Goal: Task Accomplishment & Management: Complete application form

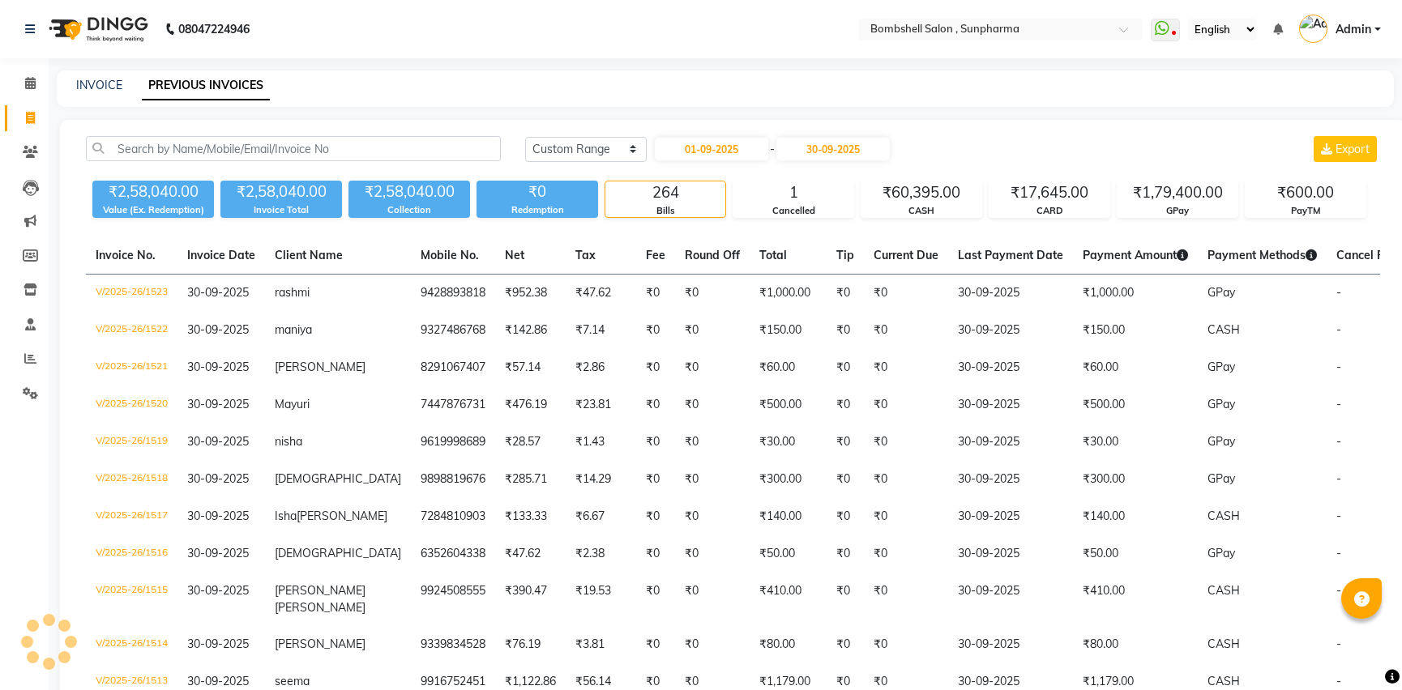
select select "range"
click at [24, 118] on span at bounding box center [30, 118] width 28 height 19
select select "service"
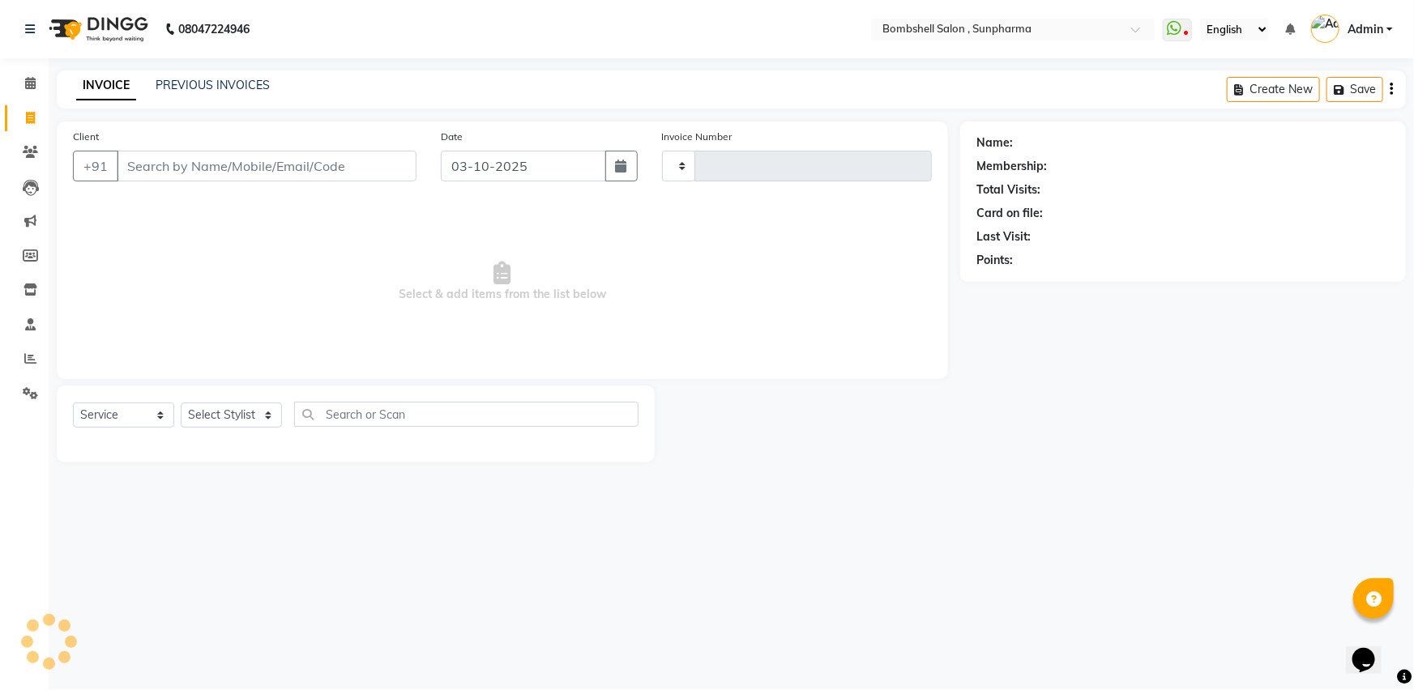
type input "1534"
select select "4965"
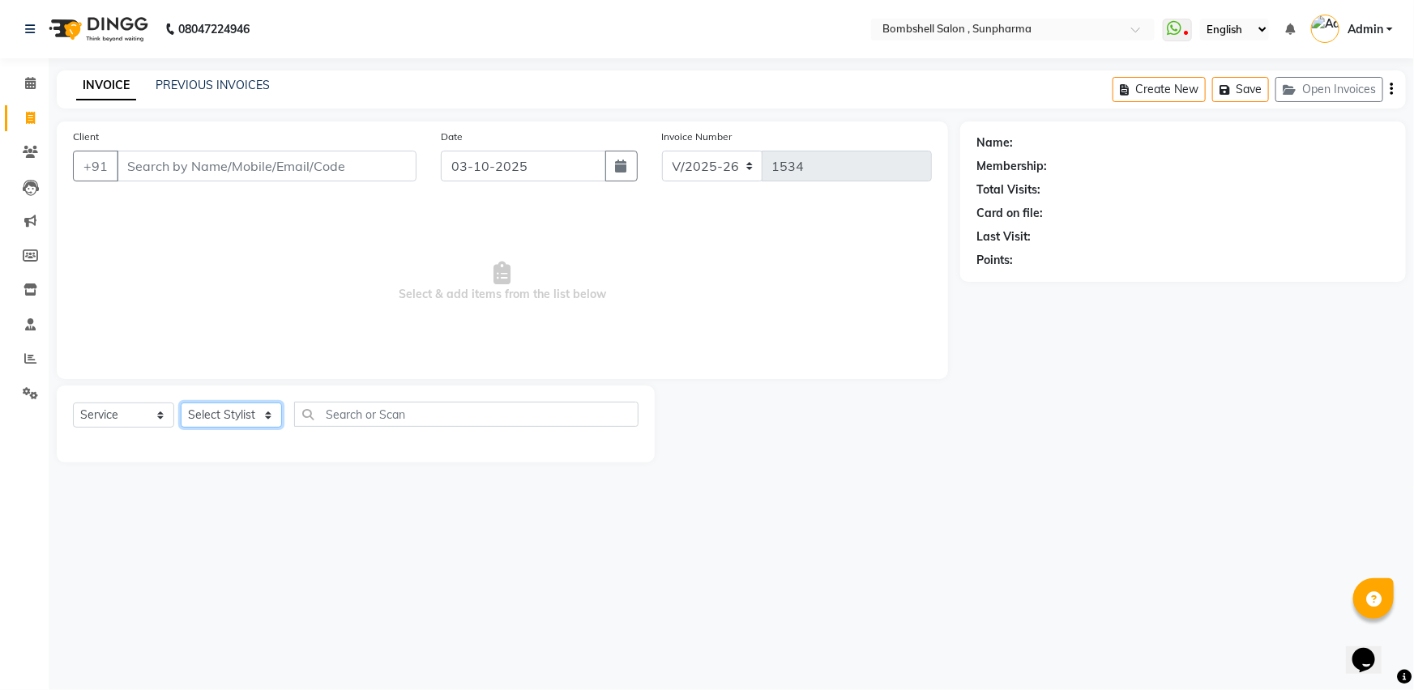
click at [233, 407] on select "Select Stylist [PERSON_NAME] Ananta [PERSON_NAME] [PERSON_NAME] dhanlaxmi poona…" at bounding box center [231, 415] width 101 height 25
select select "74825"
click at [181, 403] on select "Select Stylist [PERSON_NAME] Ananta [PERSON_NAME] [PERSON_NAME] dhanlaxmi poona…" at bounding box center [231, 415] width 101 height 25
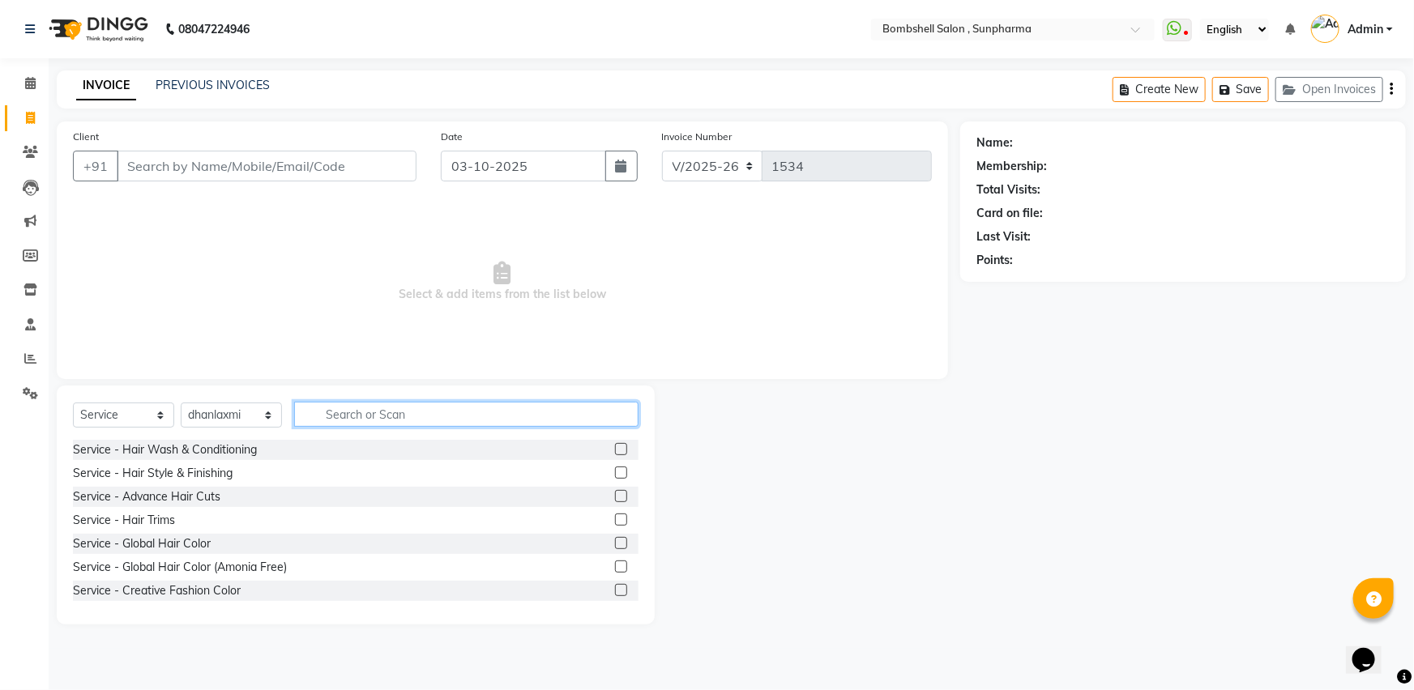
click at [385, 421] on input "text" at bounding box center [466, 414] width 344 height 25
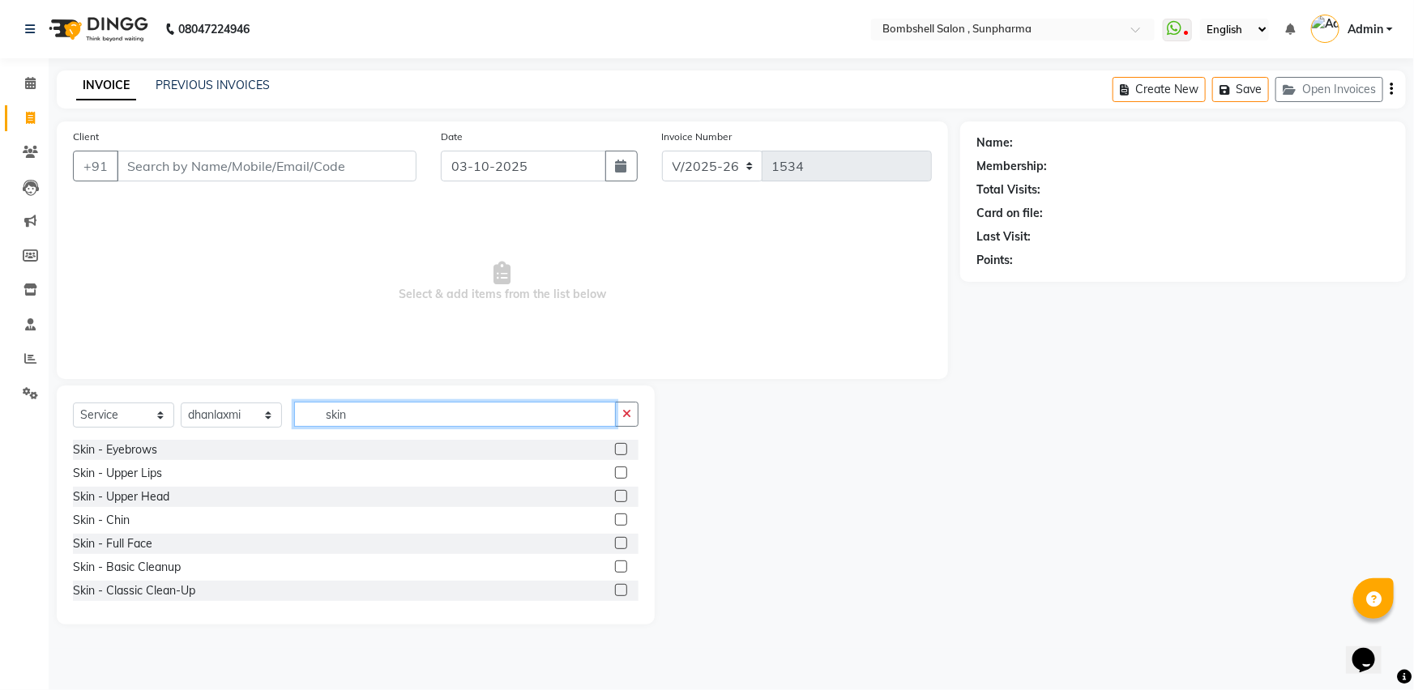
type input "skin"
click at [615, 446] on label at bounding box center [621, 449] width 12 height 12
click at [615, 446] on input "checkbox" at bounding box center [620, 450] width 11 height 11
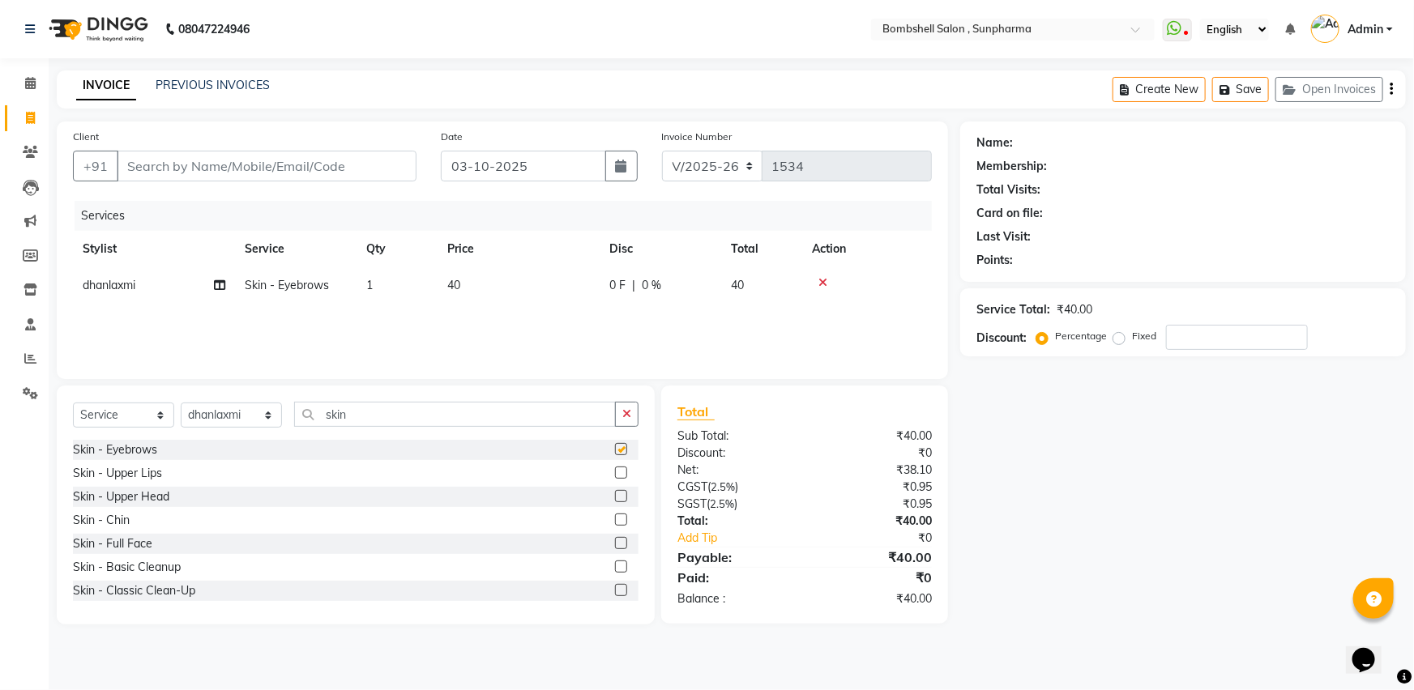
checkbox input "false"
click at [615, 476] on label at bounding box center [621, 473] width 12 height 12
click at [615, 476] on input "checkbox" at bounding box center [620, 473] width 11 height 11
checkbox input "false"
click at [615, 494] on label at bounding box center [621, 496] width 12 height 12
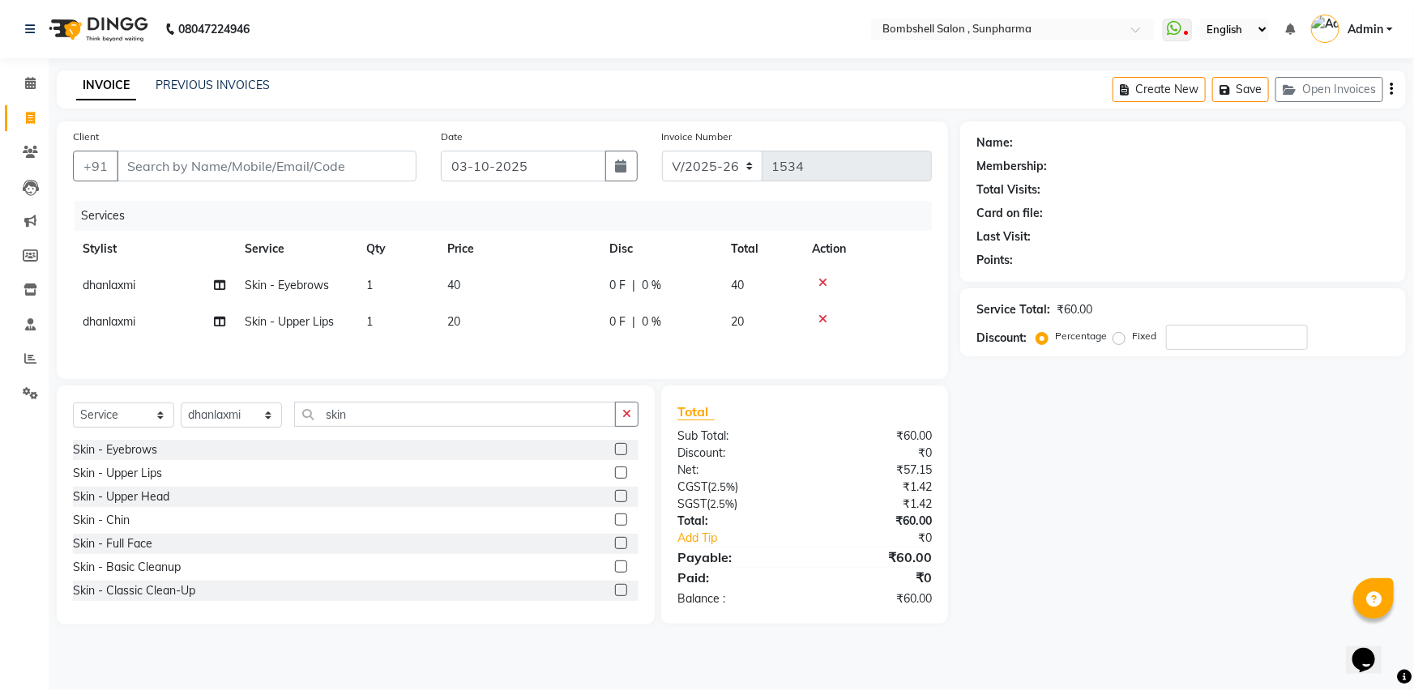
click at [615, 494] on input "checkbox" at bounding box center [620, 497] width 11 height 11
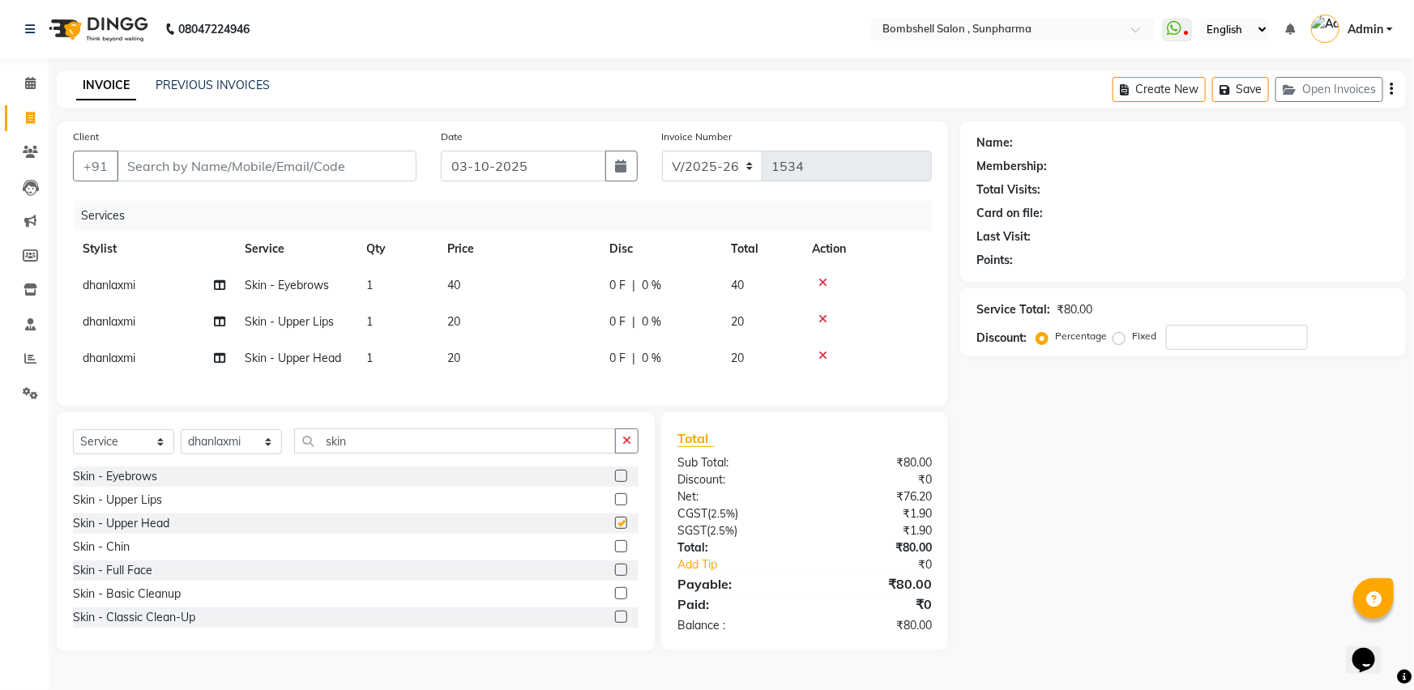
checkbox input "false"
click at [512, 300] on td "40" at bounding box center [519, 285] width 162 height 36
select select "74825"
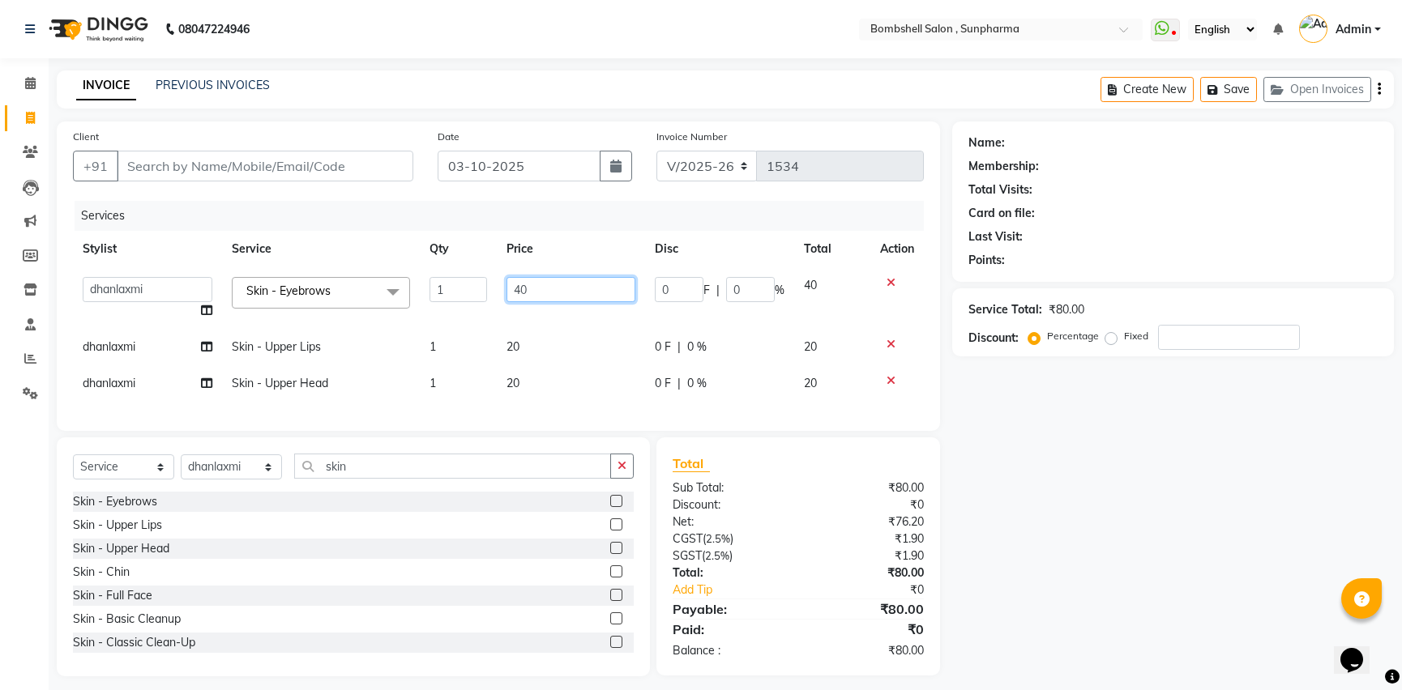
drag, startPoint x: 563, startPoint y: 280, endPoint x: 483, endPoint y: 293, distance: 81.1
click at [483, 293] on tr "[PERSON_NAME] Ananta [PERSON_NAME] [PERSON_NAME] dhanlaxmi poonam [PERSON_NAME]…" at bounding box center [498, 298] width 851 height 62
type input "50"
click at [574, 340] on td "20" at bounding box center [571, 347] width 148 height 36
select select "74825"
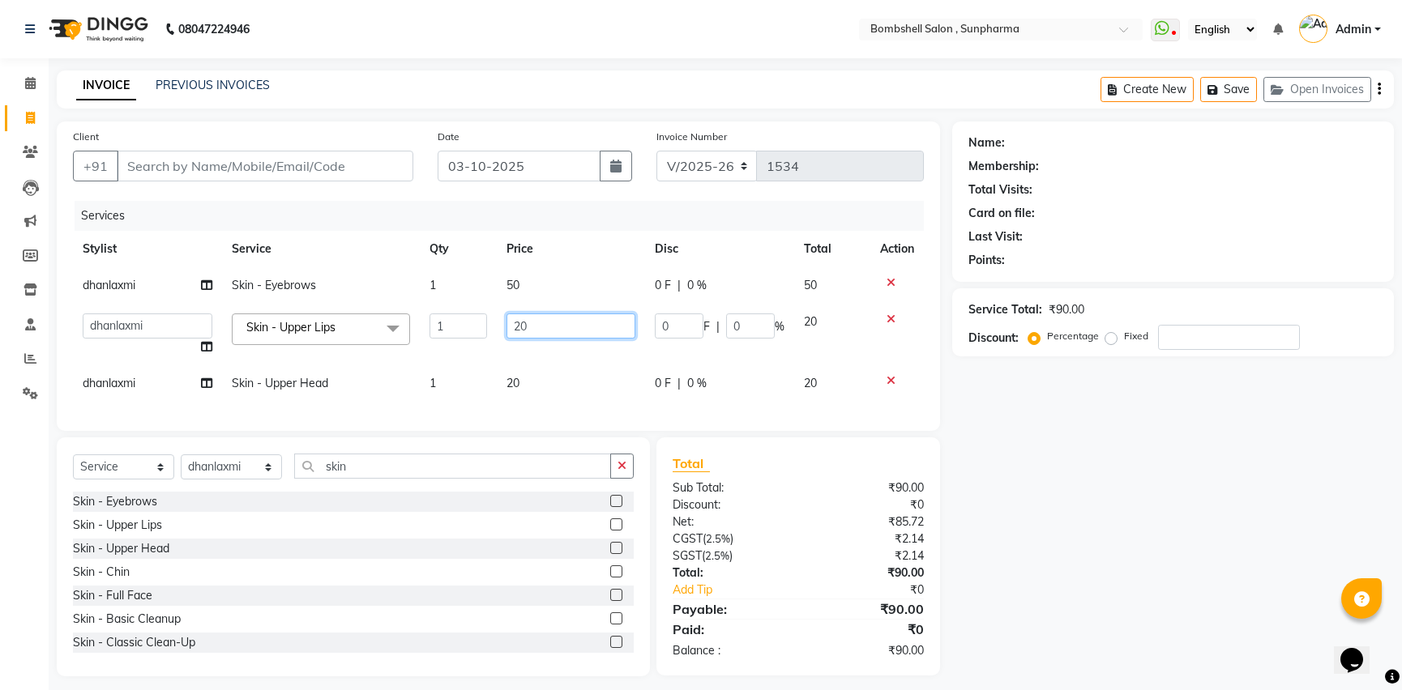
drag, startPoint x: 556, startPoint y: 323, endPoint x: 494, endPoint y: 318, distance: 62.6
click at [494, 318] on tr "[PERSON_NAME] Ananta [PERSON_NAME] [PERSON_NAME] dhanlaxmi poonam [PERSON_NAME]…" at bounding box center [498, 335] width 851 height 62
type input "30"
click at [498, 387] on div "Services Stylist Service Qty Price Disc Total Action dhanlaxmi Skin - Eyebrows …" at bounding box center [502, 308] width 859 height 214
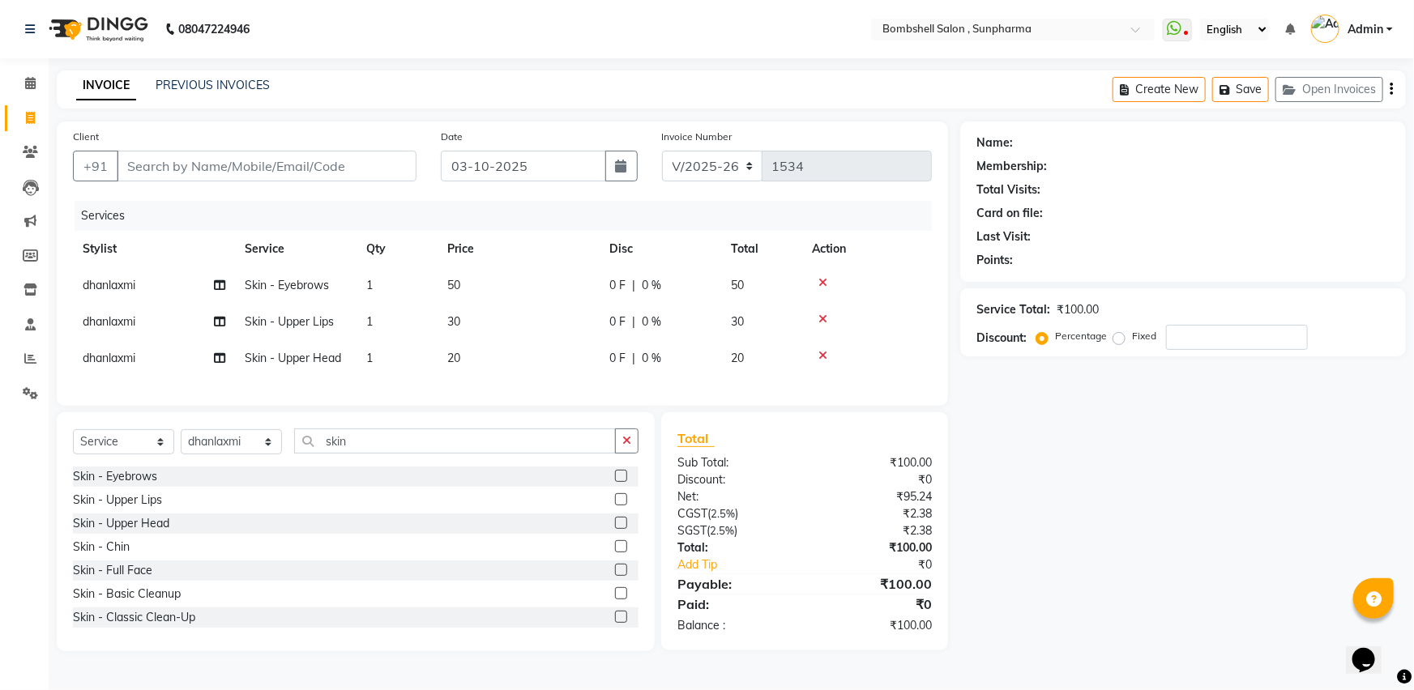
click at [514, 342] on td "20" at bounding box center [519, 358] width 162 height 36
select select "74825"
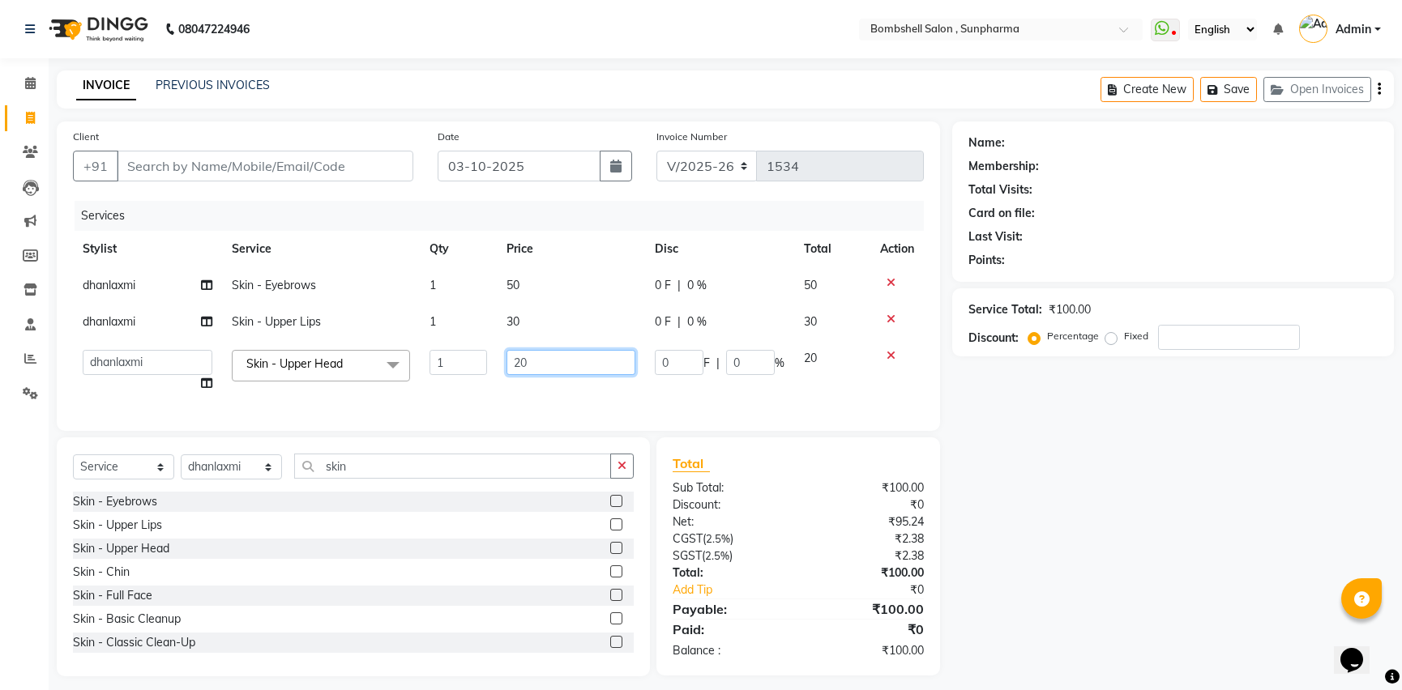
drag, startPoint x: 544, startPoint y: 348, endPoint x: 483, endPoint y: 367, distance: 63.8
click at [483, 367] on tr "[PERSON_NAME] Ananta [PERSON_NAME] [PERSON_NAME] dhanlaxmi poonam [PERSON_NAME]…" at bounding box center [498, 371] width 851 height 62
type input "30"
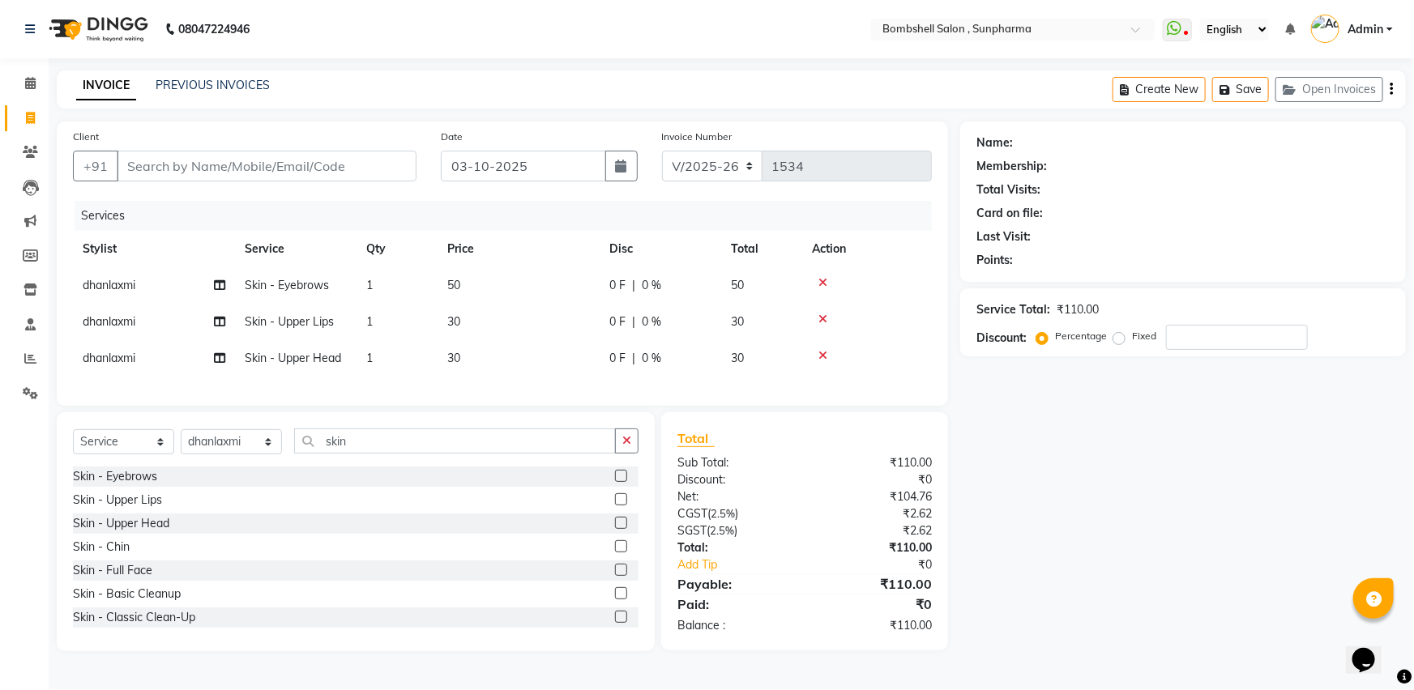
click at [466, 406] on div "Client +91 Date [DATE] Invoice Number V/2025 V/[PHONE_NUMBER] Services Stylist …" at bounding box center [502, 264] width 891 height 284
click at [179, 173] on input "Client" at bounding box center [267, 166] width 300 height 31
type input "8"
type input "0"
type input "8238199688"
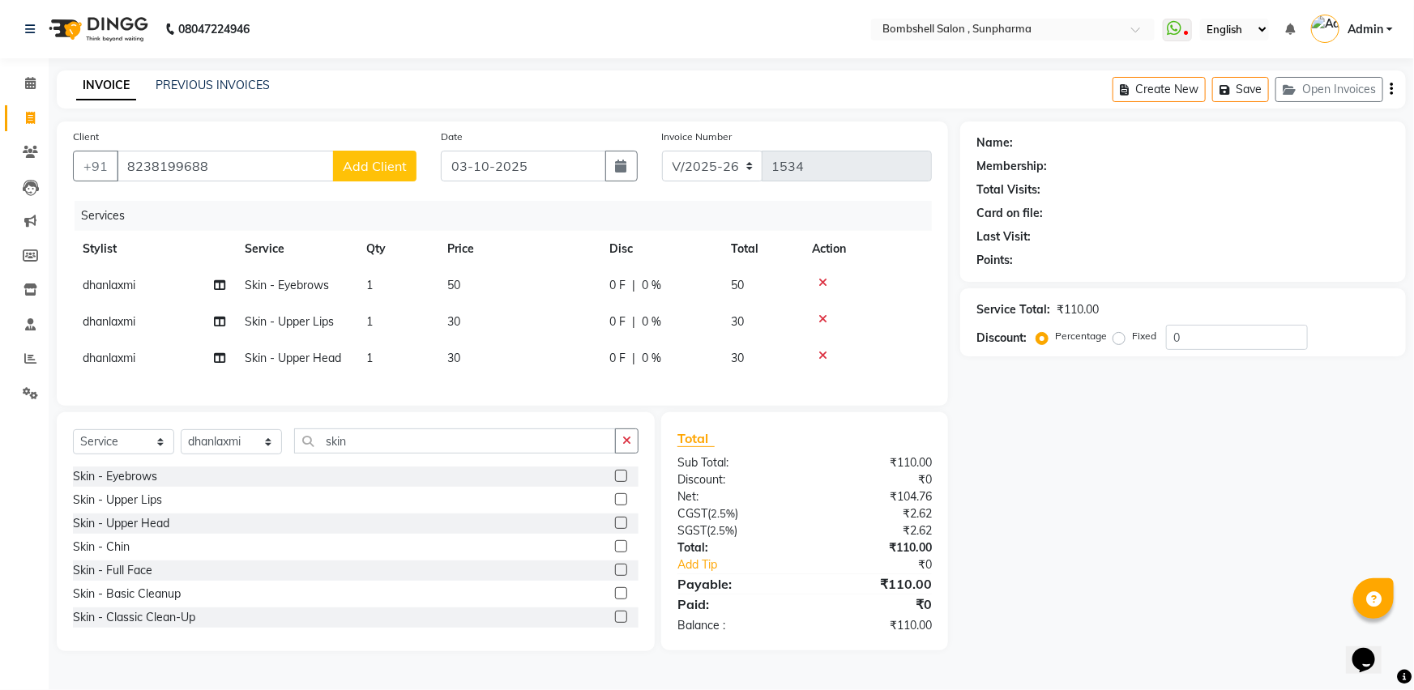
click at [356, 162] on span "Add Client" at bounding box center [375, 166] width 64 height 16
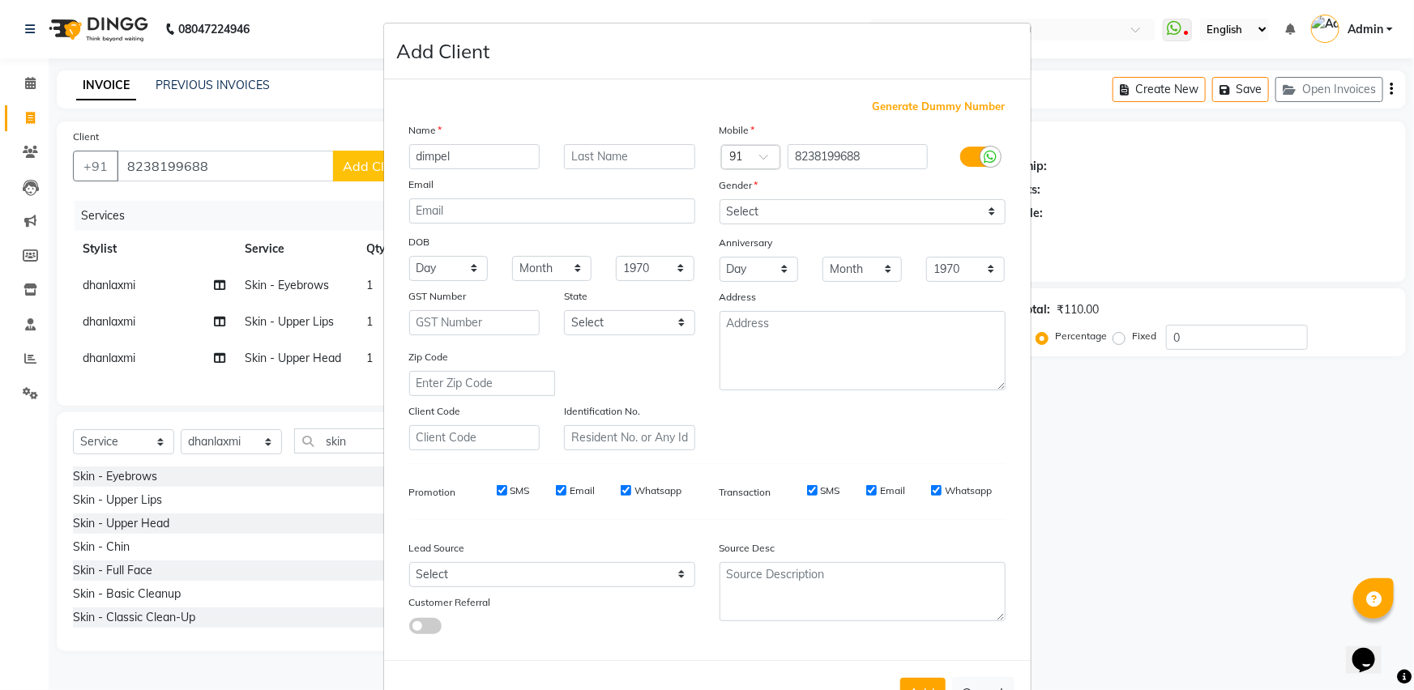
type input "dimpel"
click at [810, 209] on select "Select [DEMOGRAPHIC_DATA] [DEMOGRAPHIC_DATA] Other Prefer Not To Say" at bounding box center [863, 211] width 286 height 25
select select "[DEMOGRAPHIC_DATA]"
click at [720, 199] on select "Select [DEMOGRAPHIC_DATA] [DEMOGRAPHIC_DATA] Other Prefer Not To Say" at bounding box center [863, 211] width 286 height 25
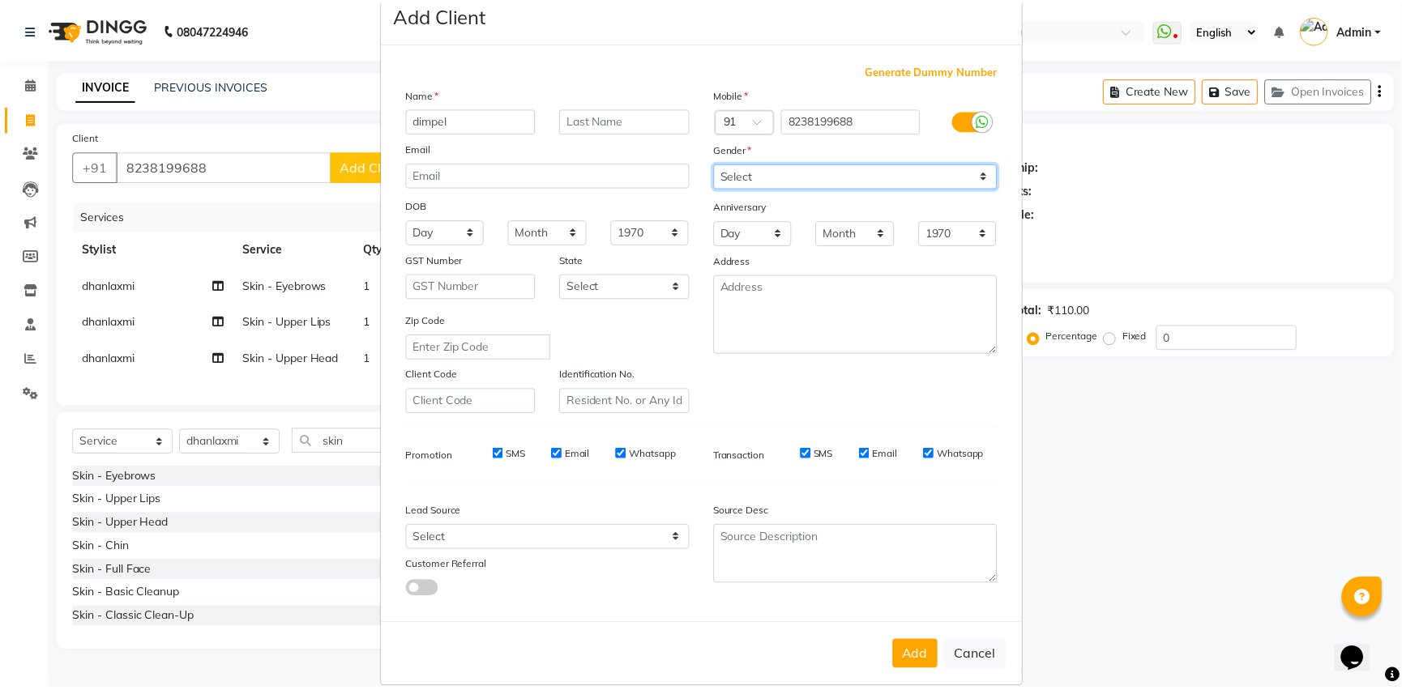
scroll to position [62, 0]
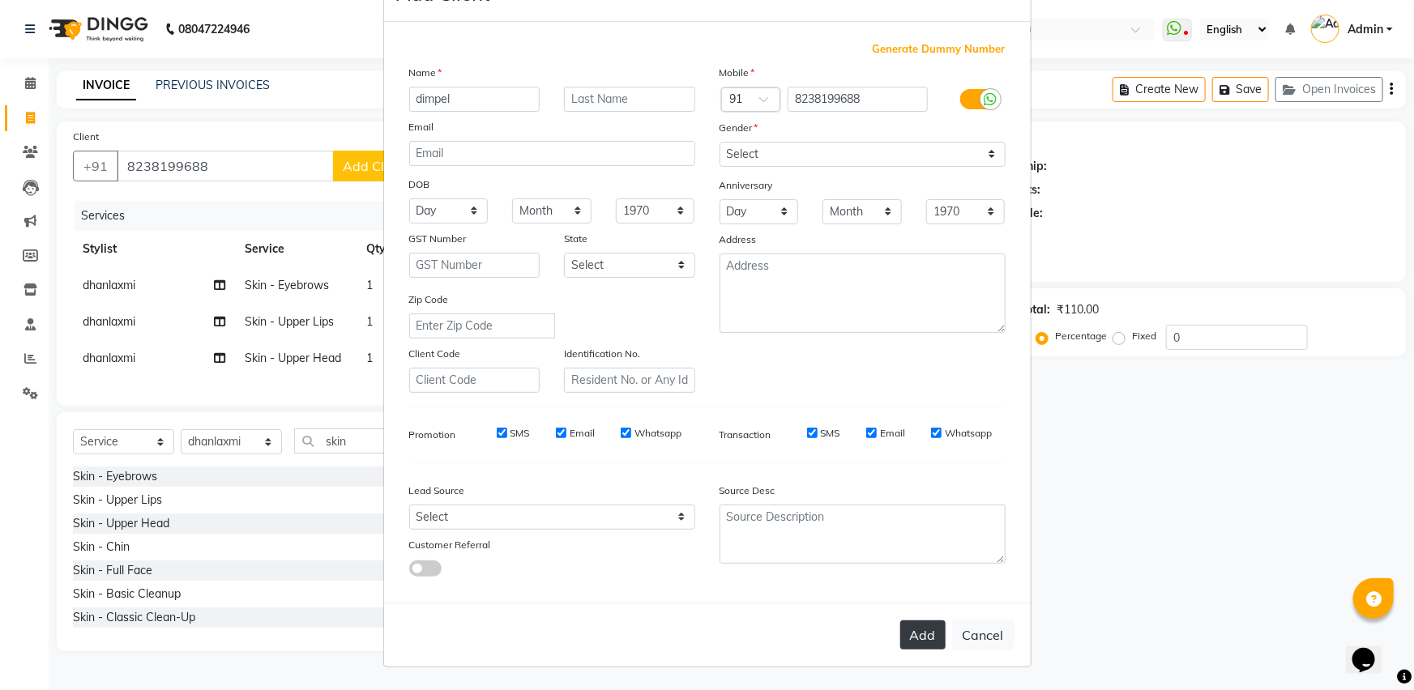
click at [903, 635] on button "Add" at bounding box center [922, 635] width 45 height 29
select select
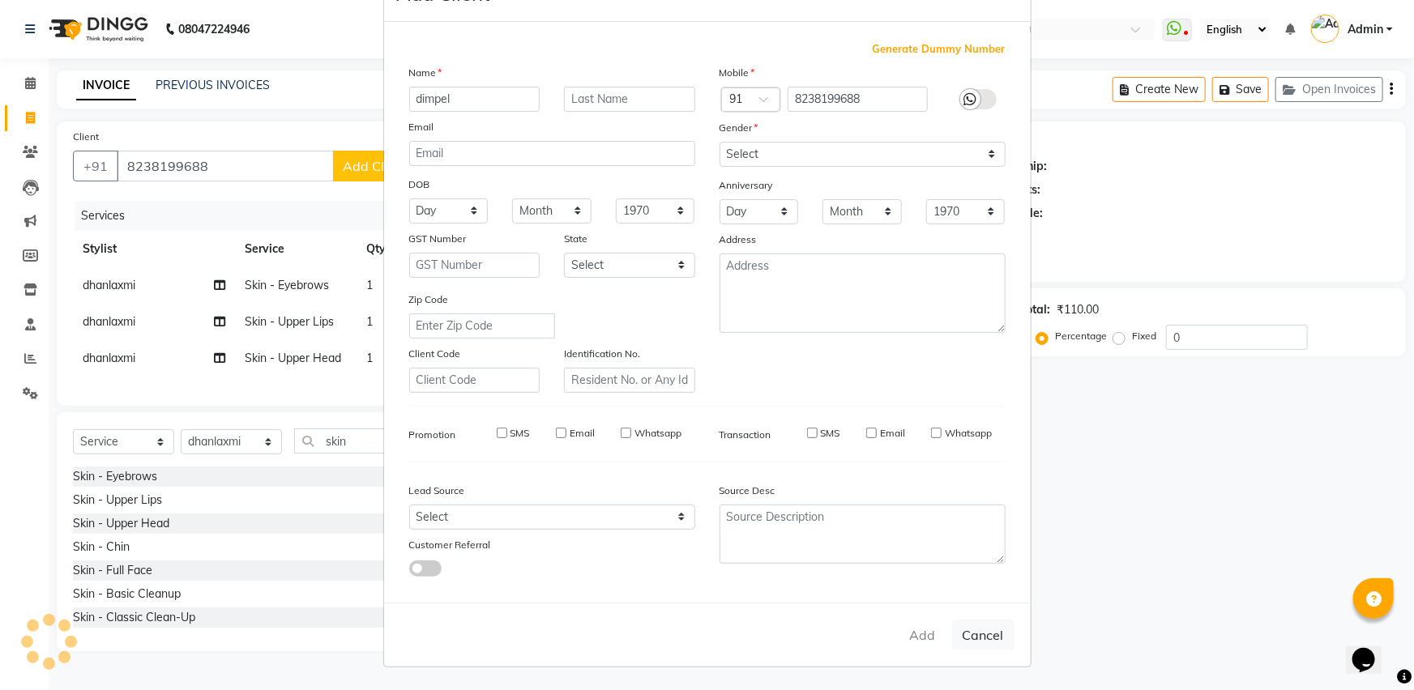
select select
checkbox input "false"
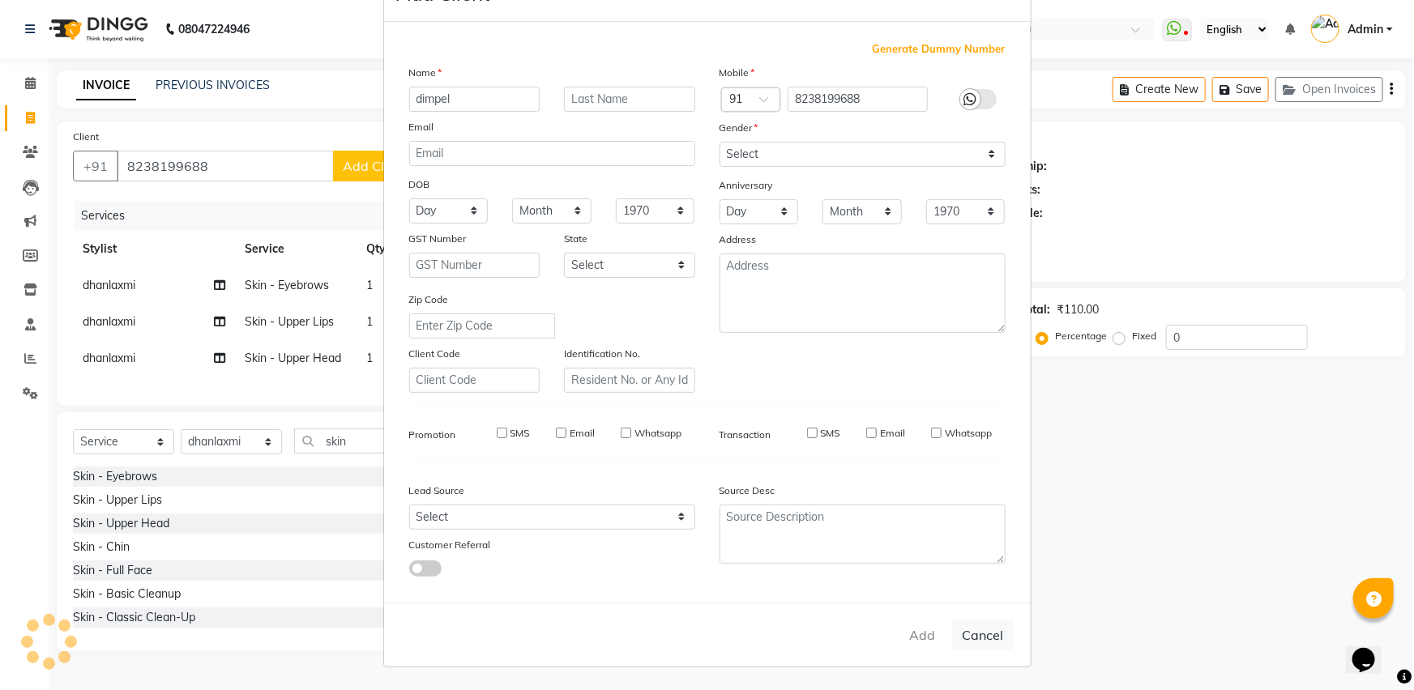
checkbox input "false"
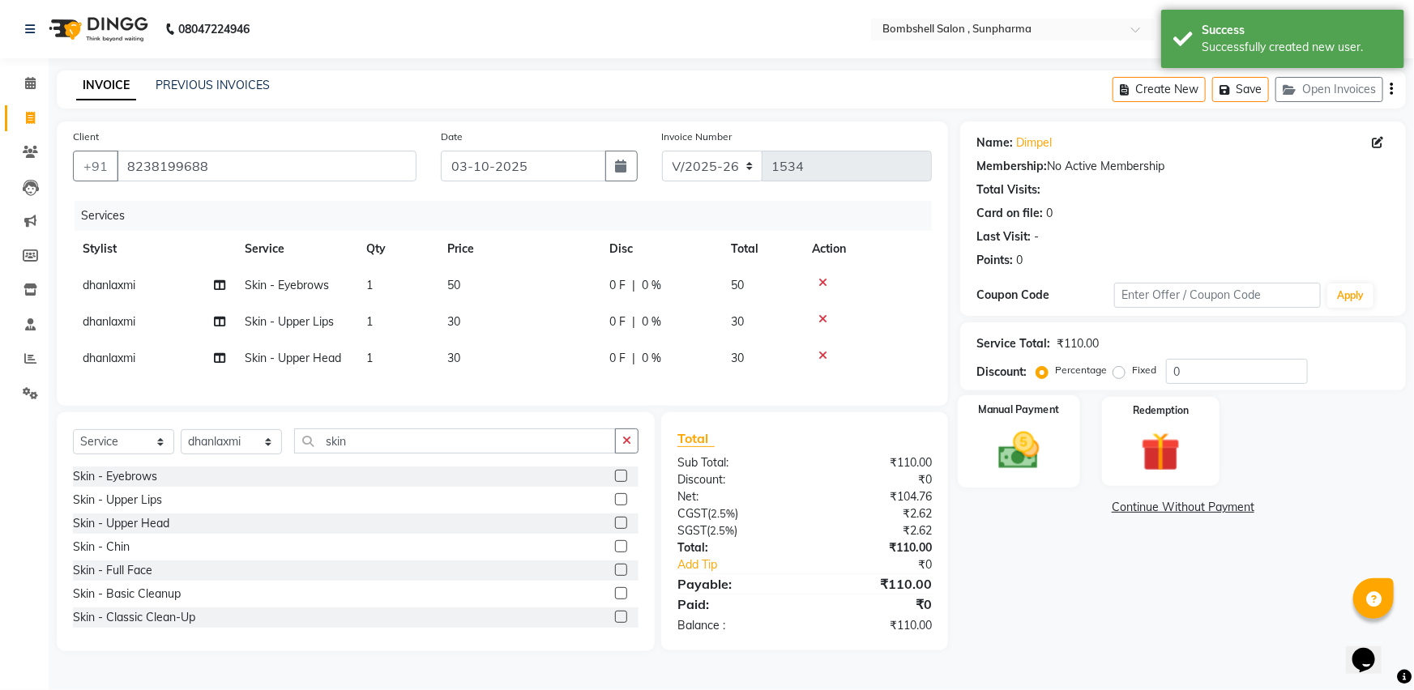
click at [1030, 475] on div "Manual Payment" at bounding box center [1019, 441] width 122 height 93
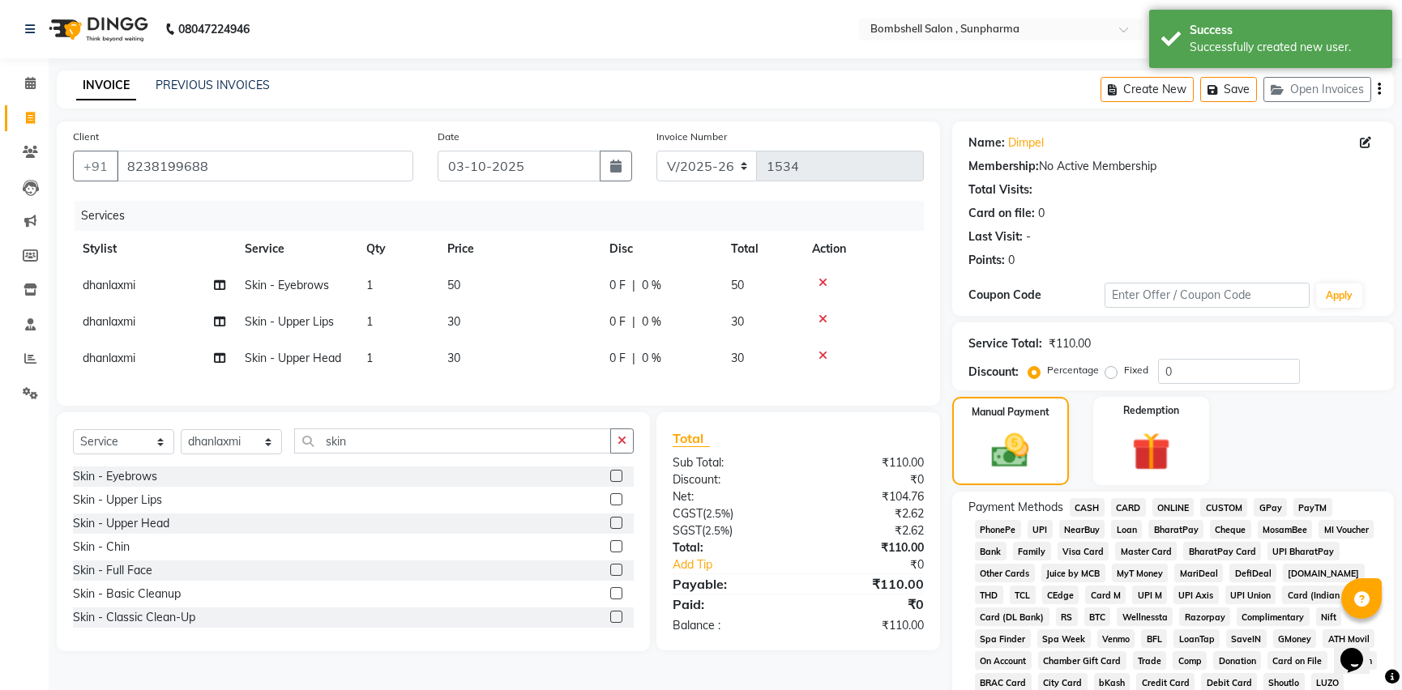
click at [1084, 506] on span "CASH" at bounding box center [1087, 507] width 35 height 19
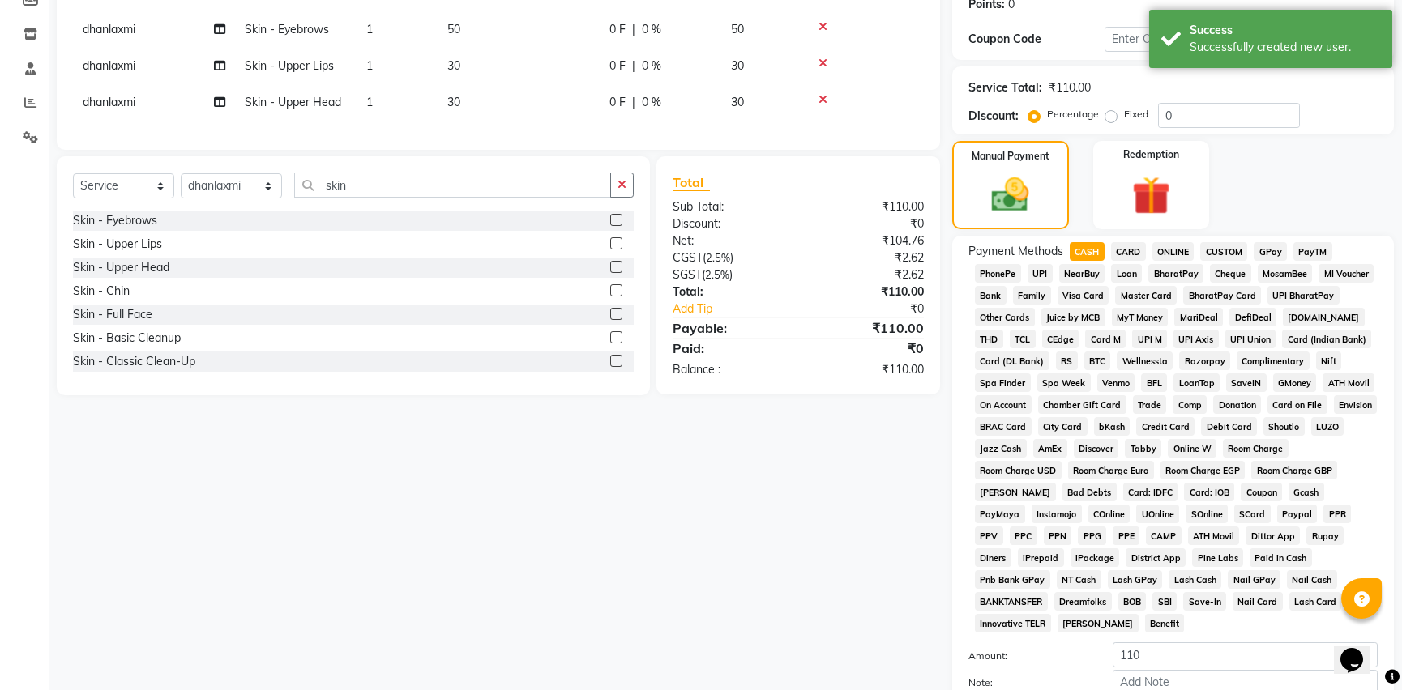
scroll to position [294, 0]
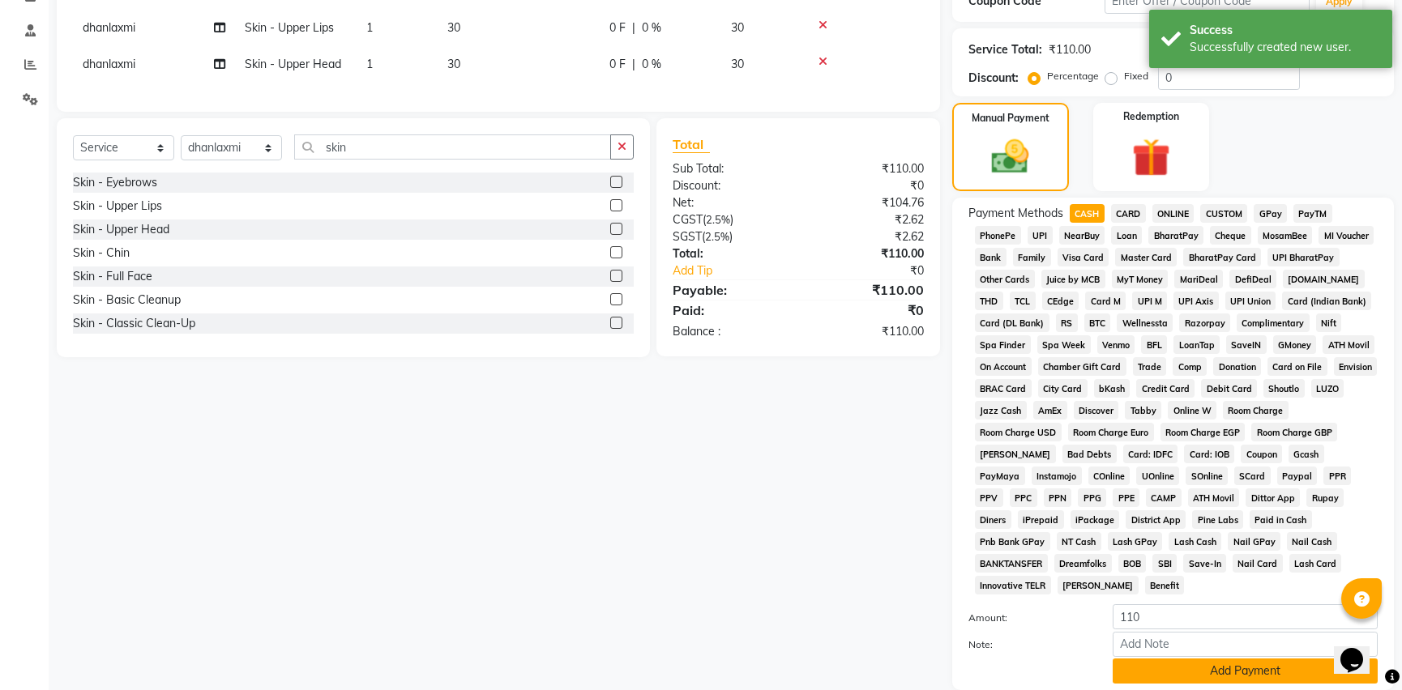
click at [1286, 659] on button "Add Payment" at bounding box center [1245, 671] width 265 height 25
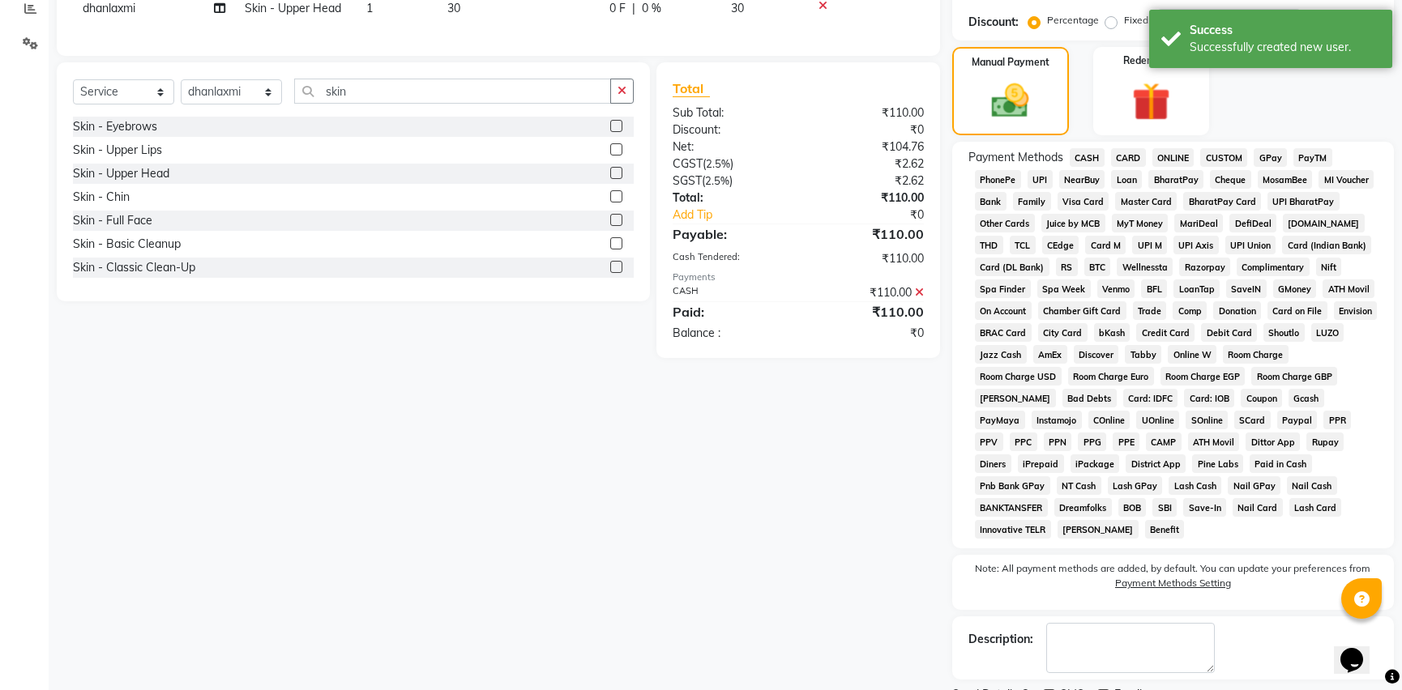
scroll to position [397, 0]
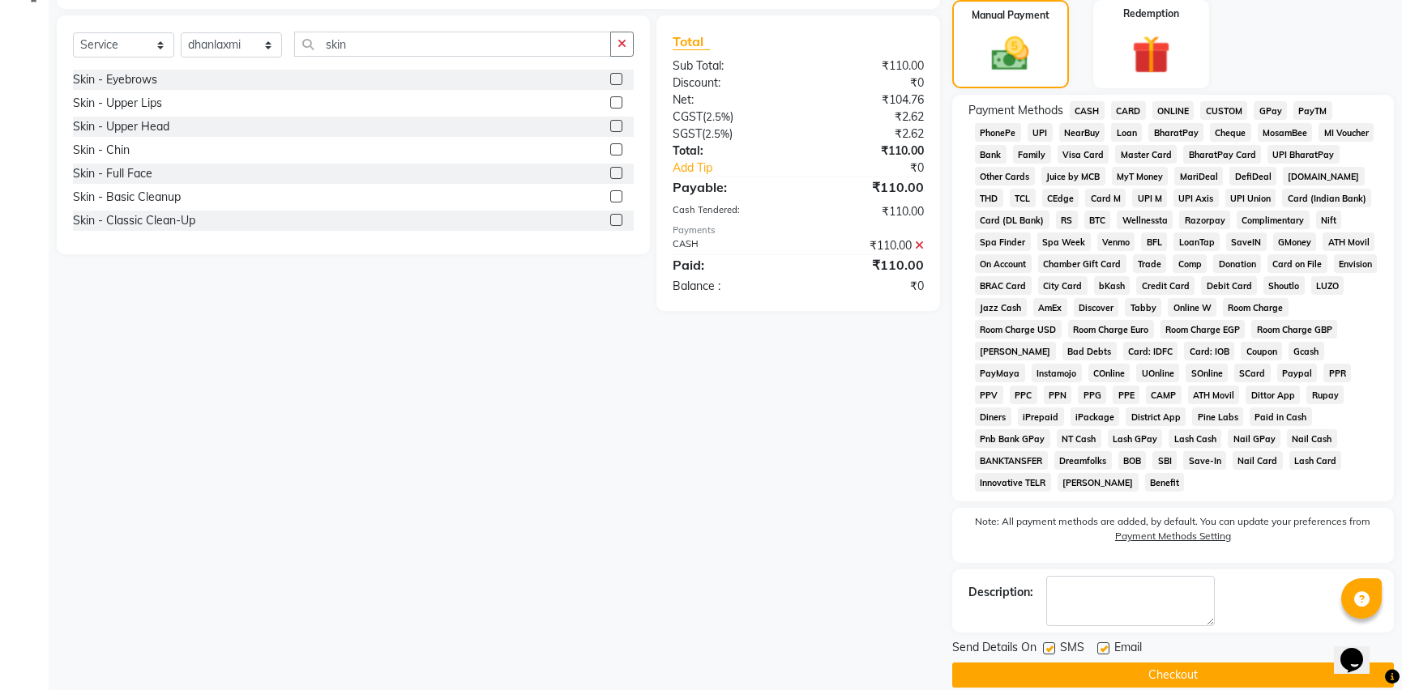
click at [1263, 663] on button "Checkout" at bounding box center [1173, 675] width 442 height 25
